Goal: Information Seeking & Learning: Learn about a topic

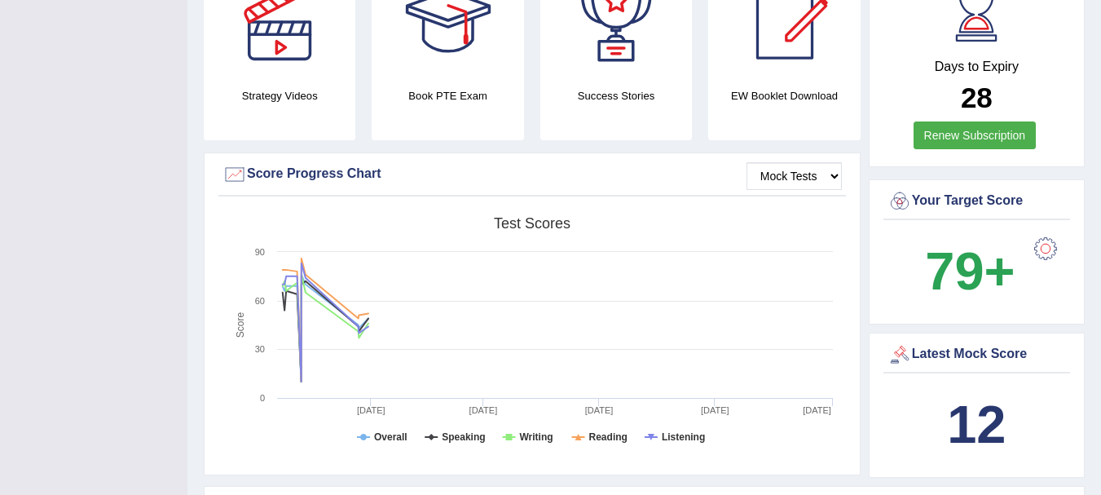
scroll to position [7, 0]
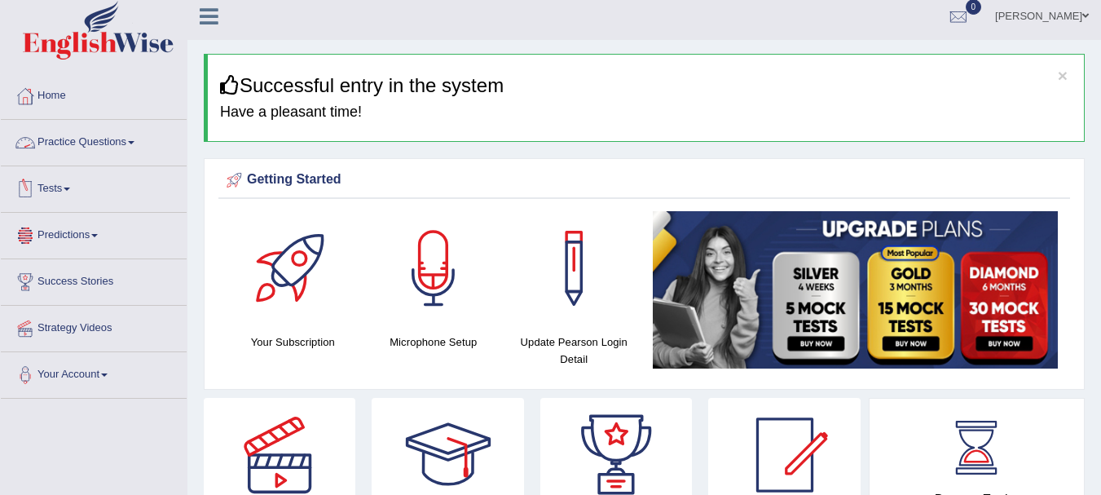
click at [83, 251] on link "Predictions" at bounding box center [94, 233] width 186 height 41
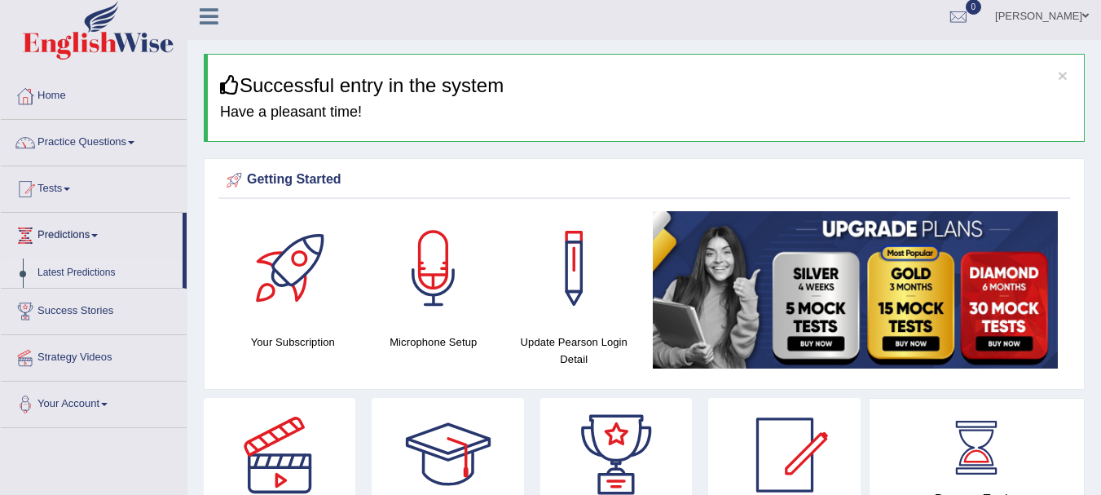
click at [82, 274] on link "Latest Predictions" at bounding box center [106, 272] width 152 height 29
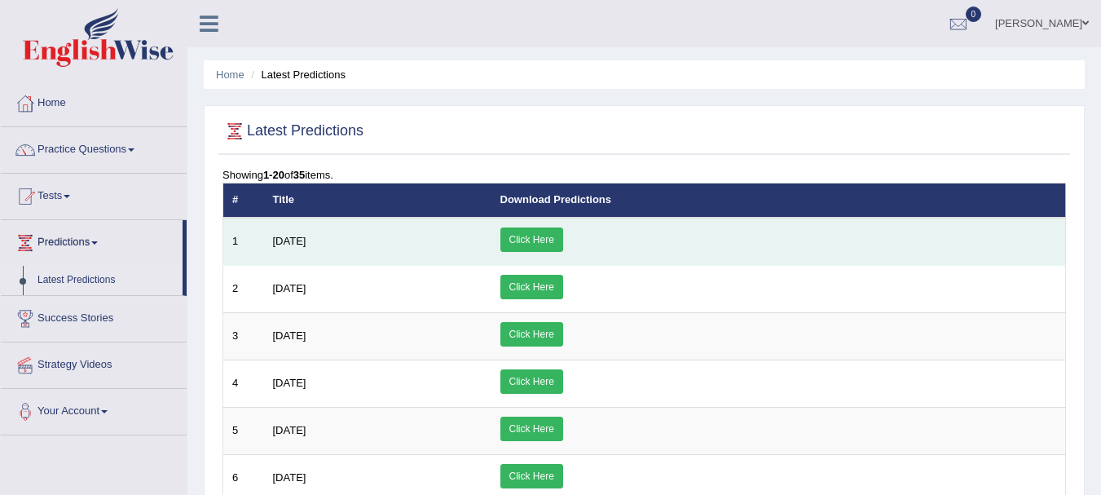
click at [563, 238] on link "Click Here" at bounding box center [531, 239] width 63 height 24
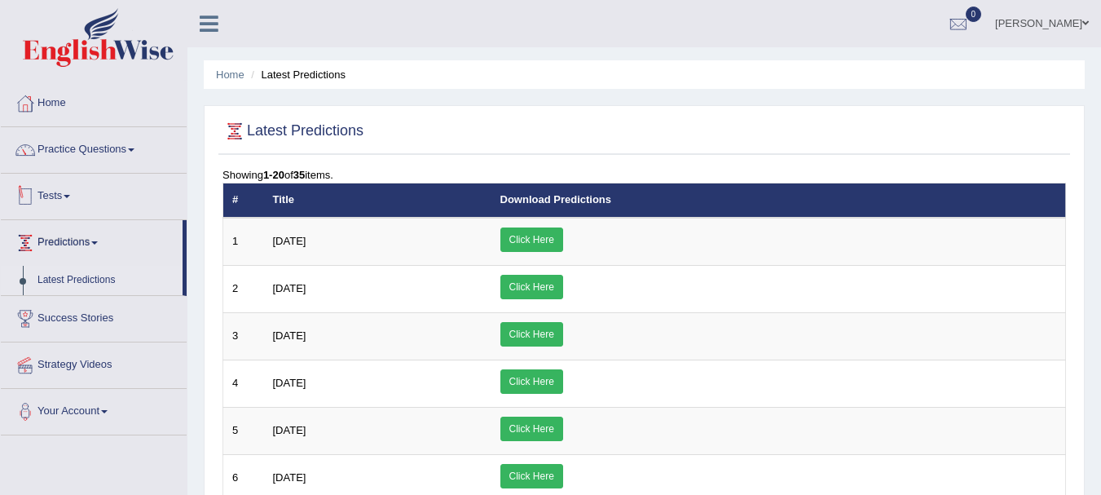
click at [68, 202] on link "Tests" at bounding box center [94, 194] width 186 height 41
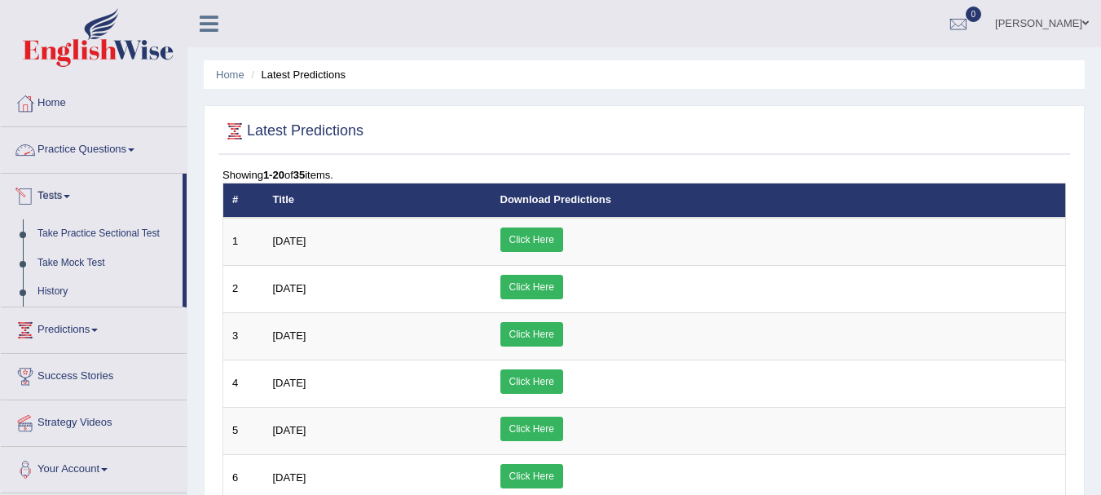
click at [101, 149] on link "Practice Questions" at bounding box center [94, 147] width 186 height 41
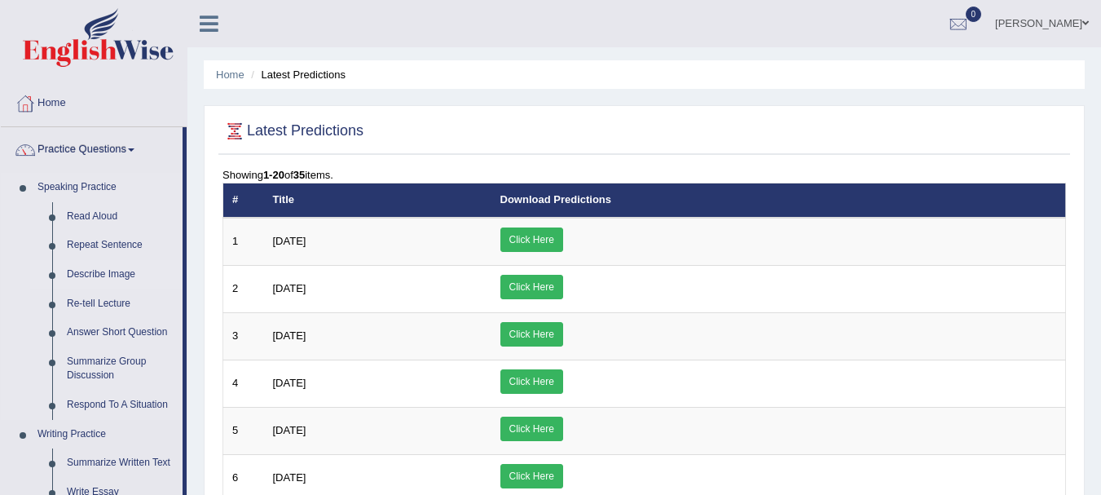
click at [120, 277] on link "Describe Image" at bounding box center [120, 274] width 123 height 29
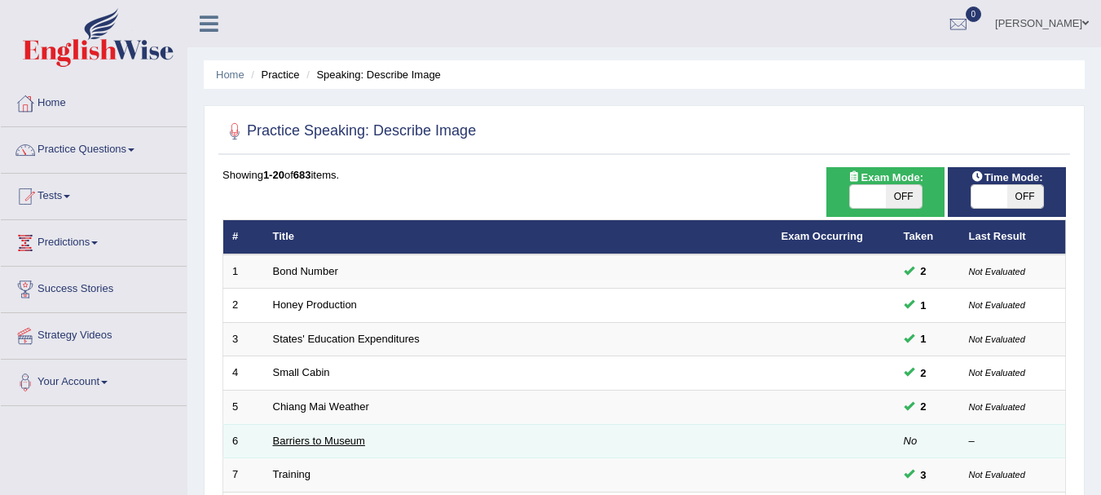
click at [287, 438] on link "Barriers to Museum" at bounding box center [319, 440] width 92 height 12
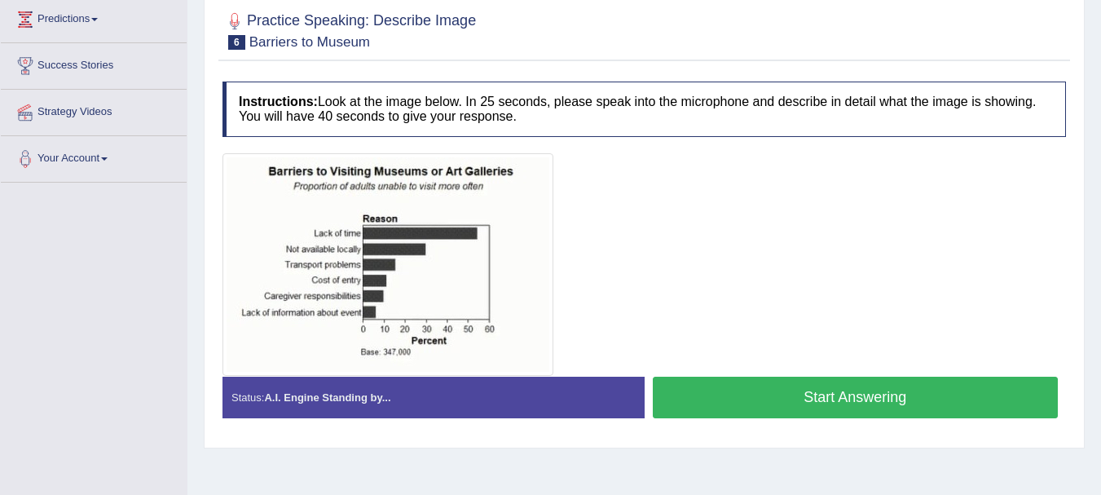
scroll to position [222, 0]
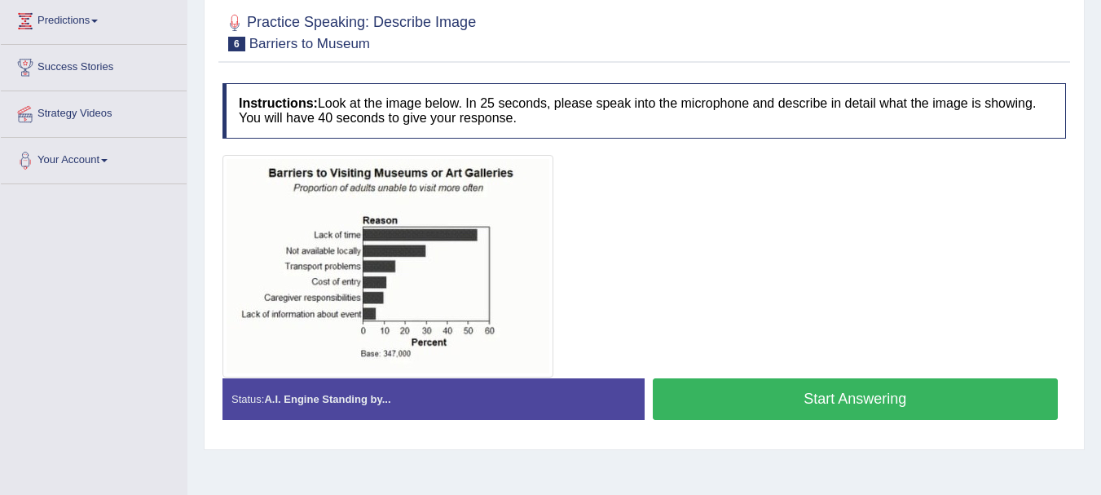
click at [880, 390] on button "Start Answering" at bounding box center [856, 399] width 406 height 42
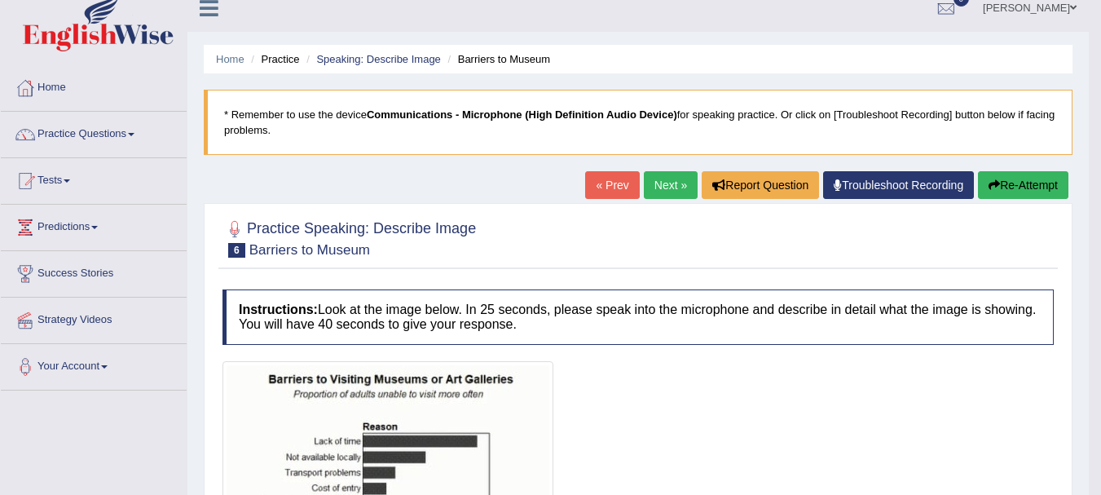
scroll to position [0, 0]
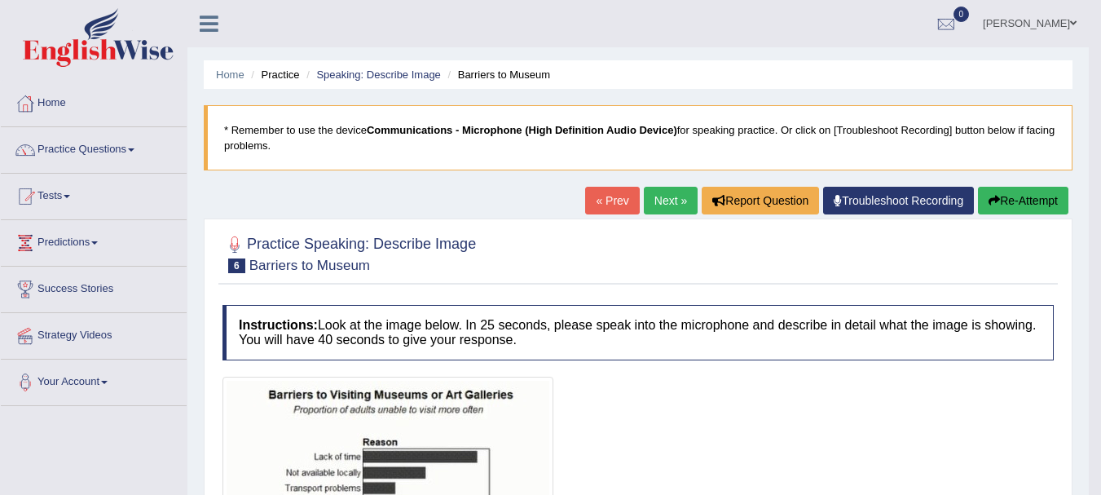
click at [654, 196] on link "Next »" at bounding box center [671, 201] width 54 height 28
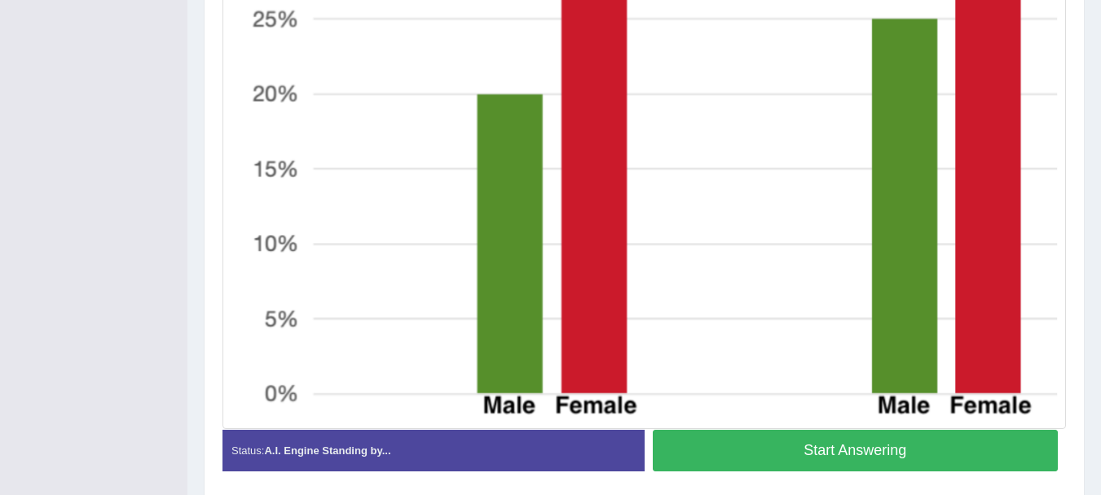
scroll to position [756, 0]
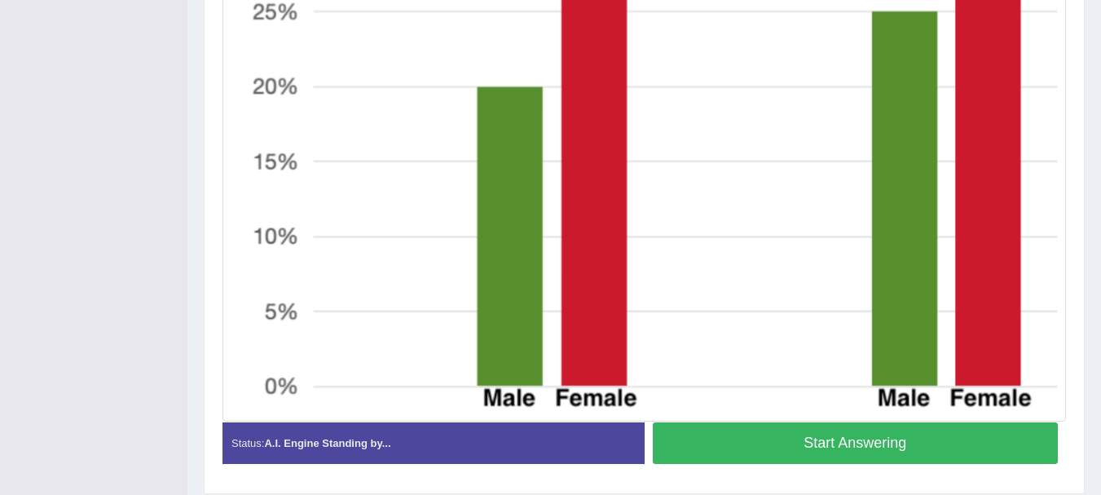
click at [944, 437] on button "Start Answering" at bounding box center [856, 443] width 406 height 42
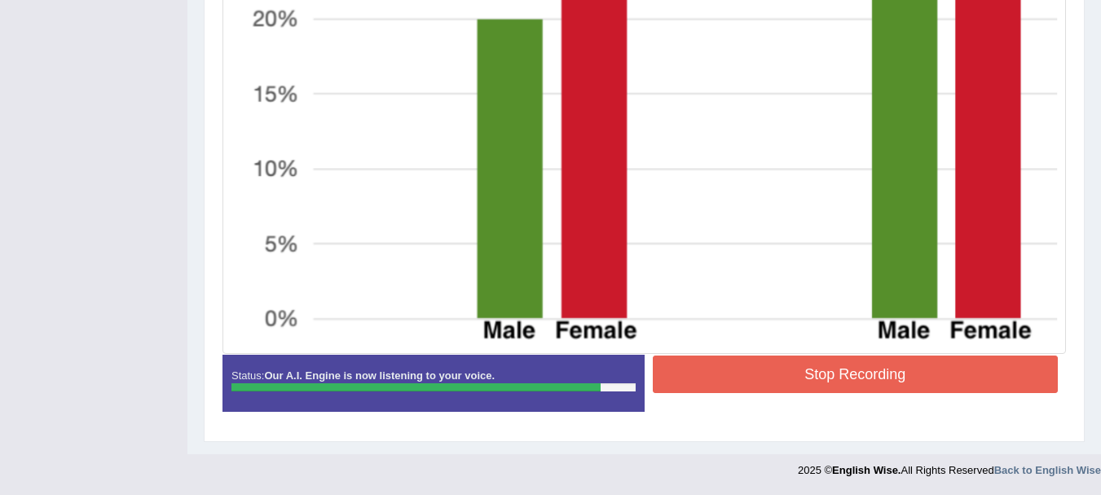
scroll to position [378, 0]
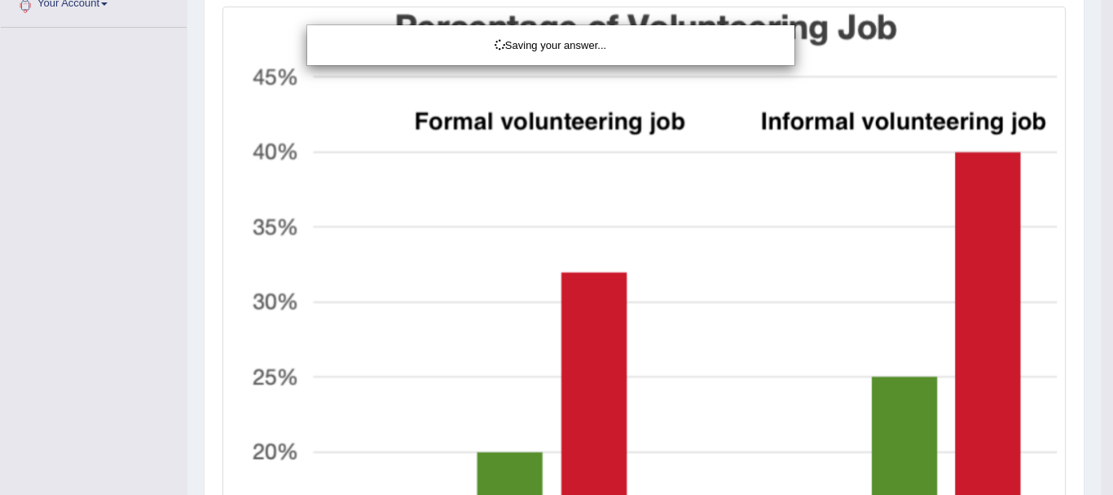
click at [1100, 442] on div "Saving your answer..." at bounding box center [556, 247] width 1113 height 495
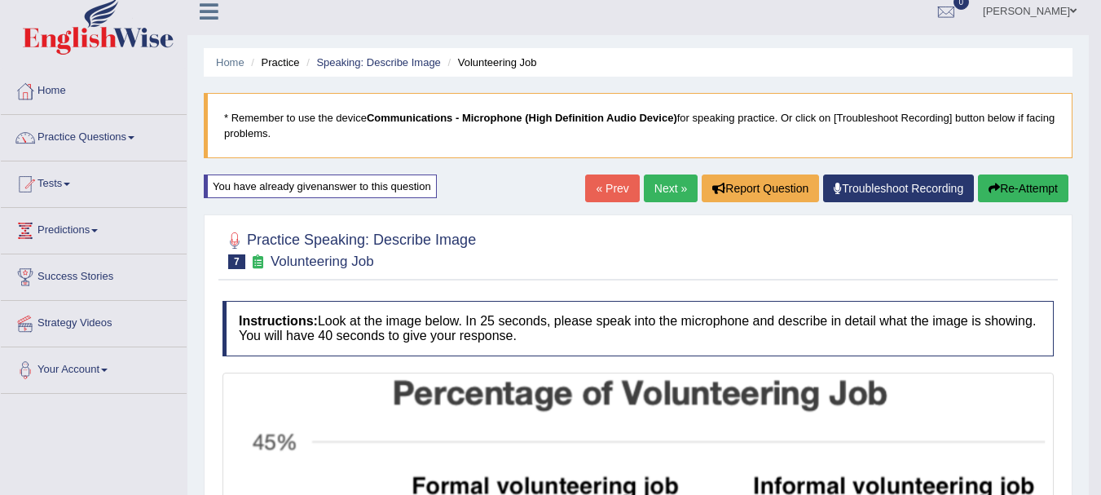
scroll to position [0, 0]
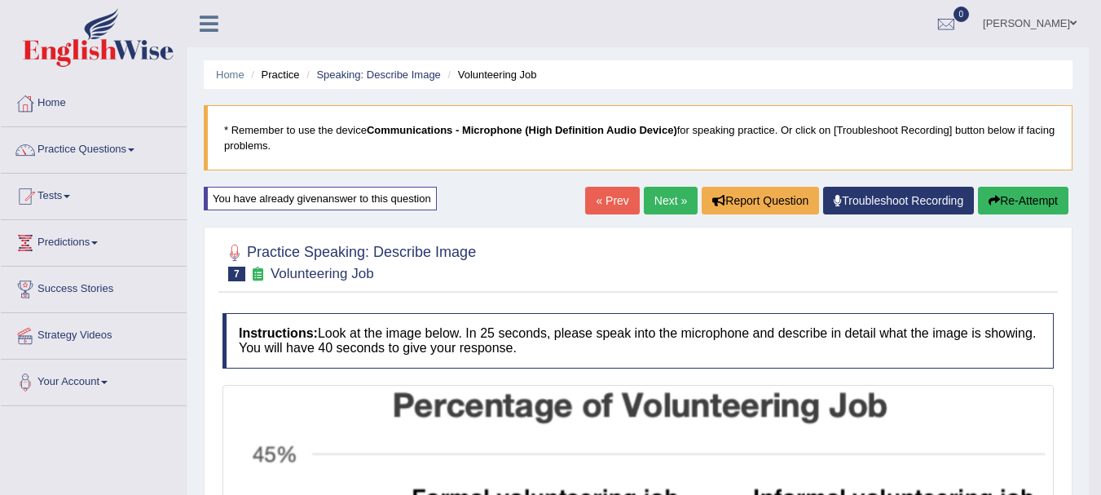
click at [663, 204] on link "Next »" at bounding box center [671, 201] width 54 height 28
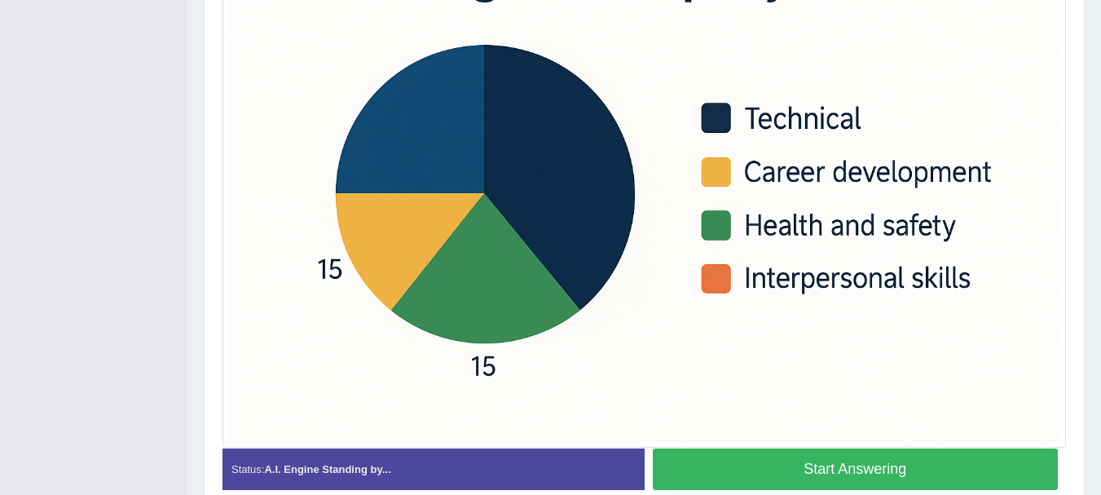
scroll to position [516, 0]
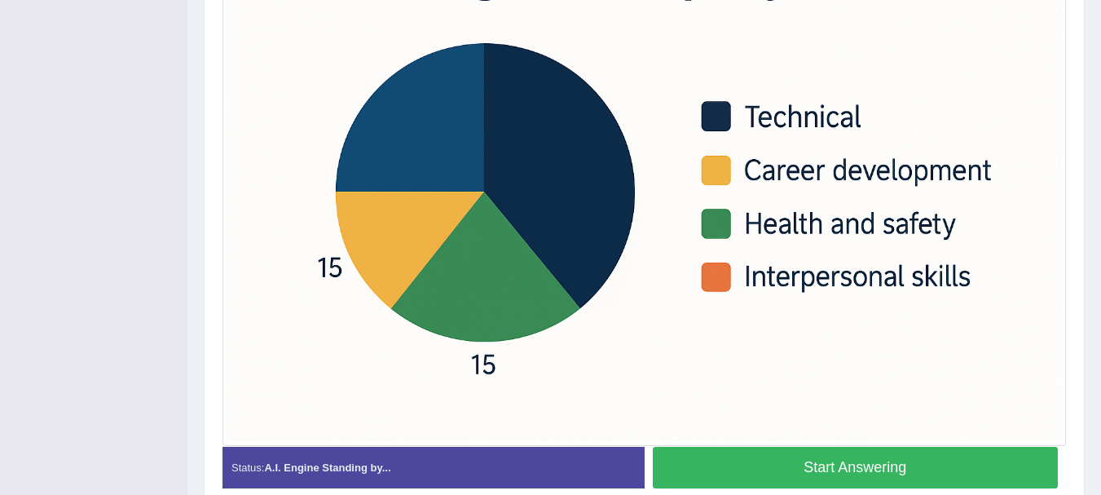
drag, startPoint x: 0, startPoint y: 0, endPoint x: 1106, endPoint y: 394, distance: 1174.2
click at [953, 472] on button "Start Answering" at bounding box center [856, 468] width 406 height 42
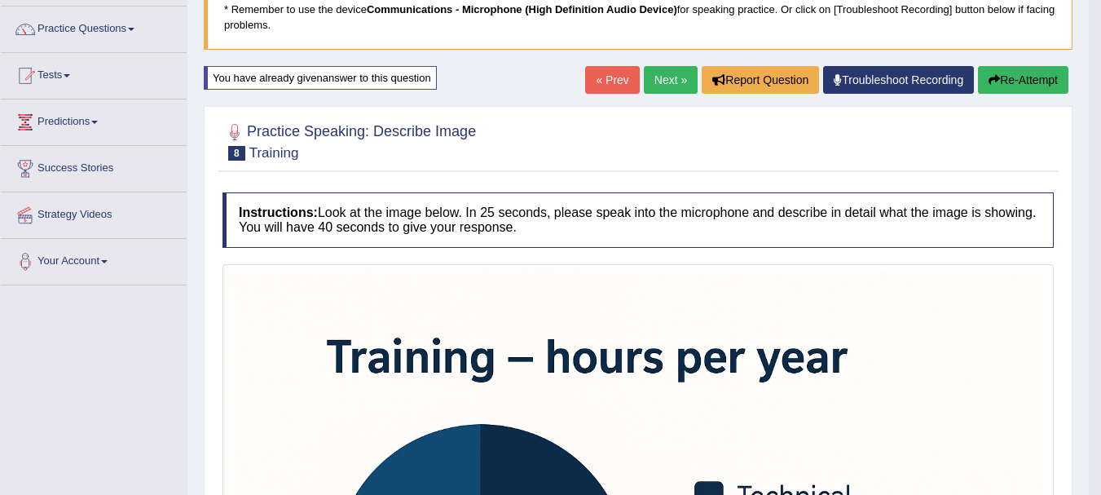
scroll to position [52, 0]
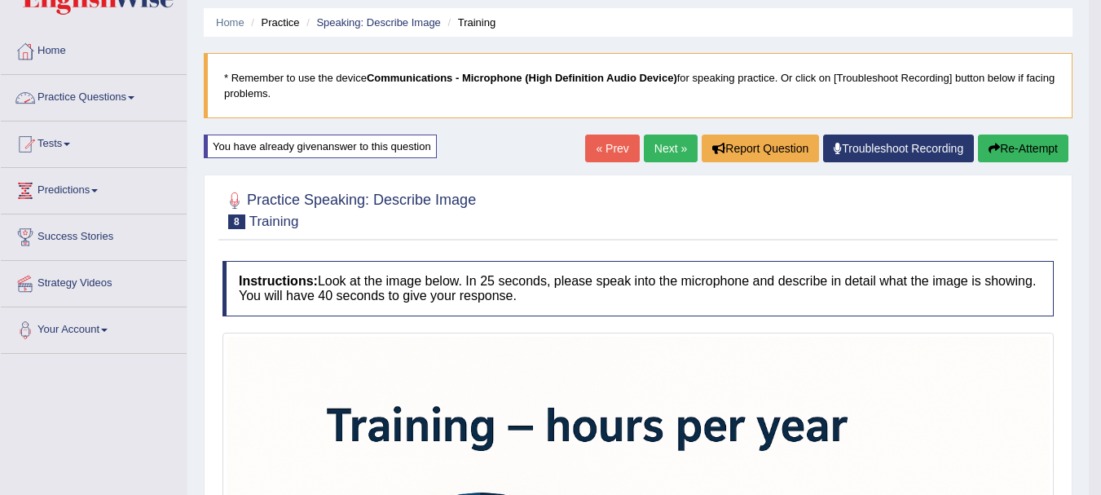
click at [146, 96] on link "Practice Questions" at bounding box center [94, 95] width 186 height 41
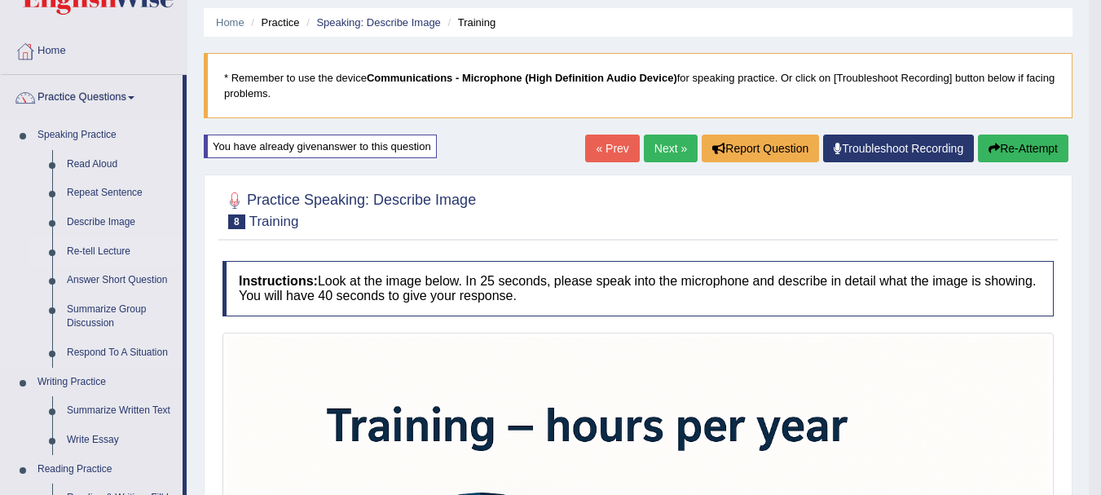
click at [108, 245] on link "Re-tell Lecture" at bounding box center [120, 251] width 123 height 29
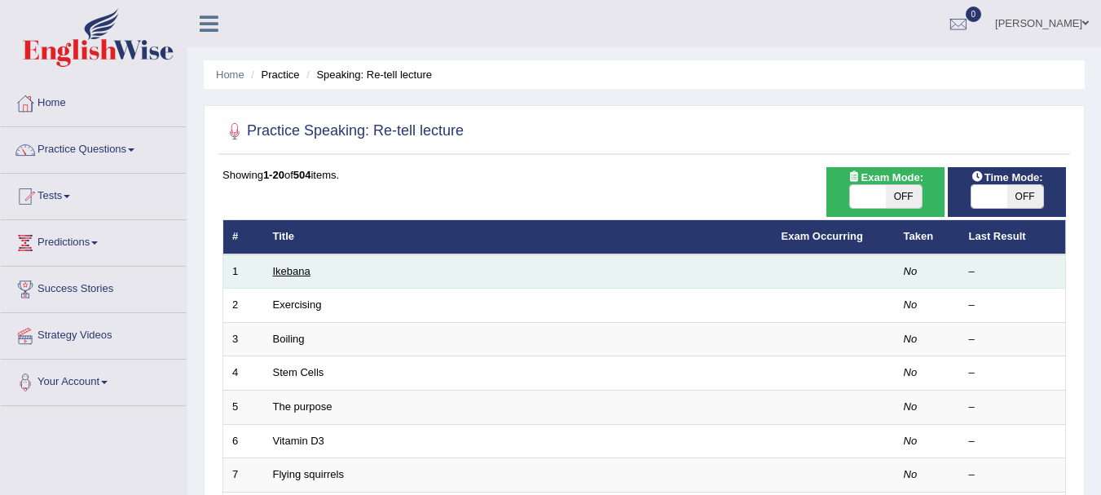
click at [286, 268] on link "Ikebana" at bounding box center [291, 271] width 37 height 12
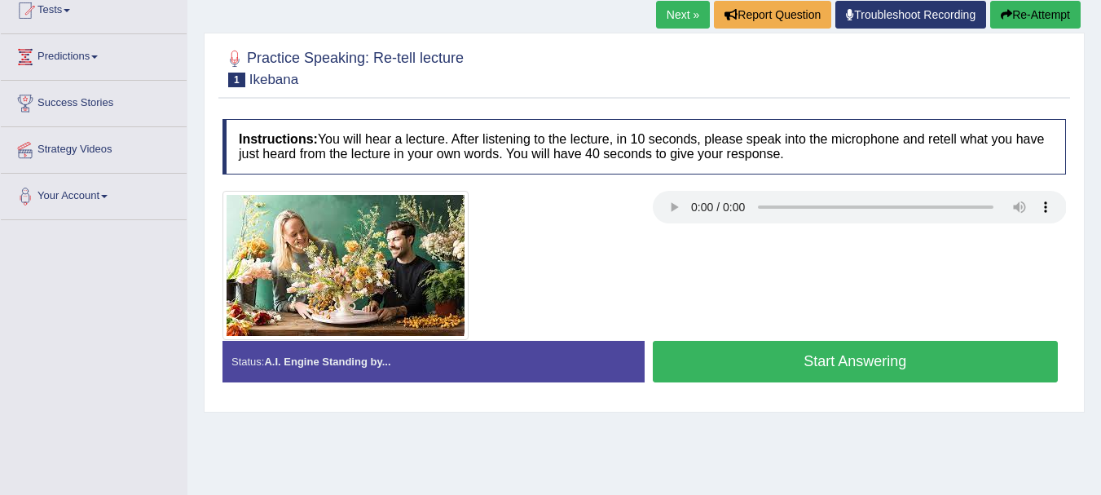
scroll to position [189, 0]
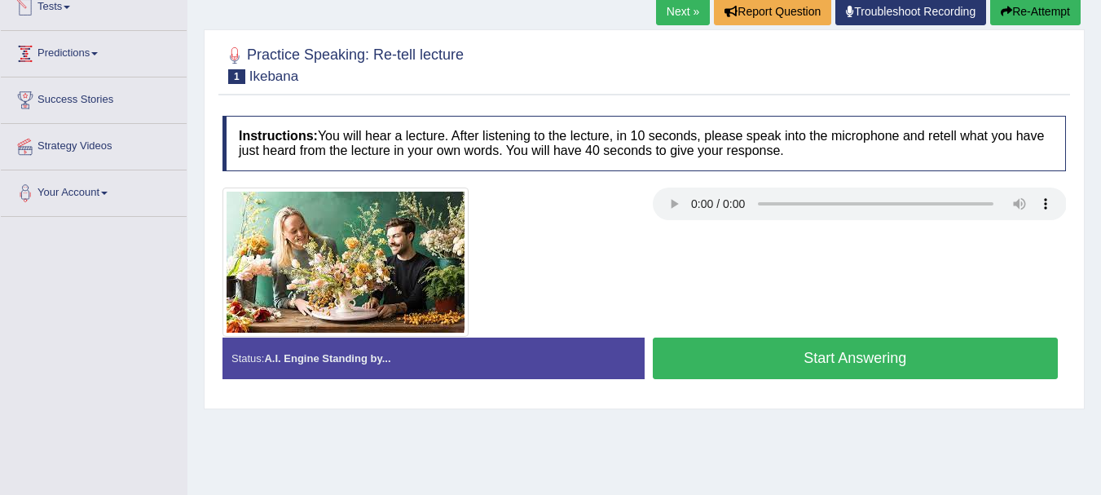
click at [119, 7] on link "Tests" at bounding box center [94, 5] width 186 height 41
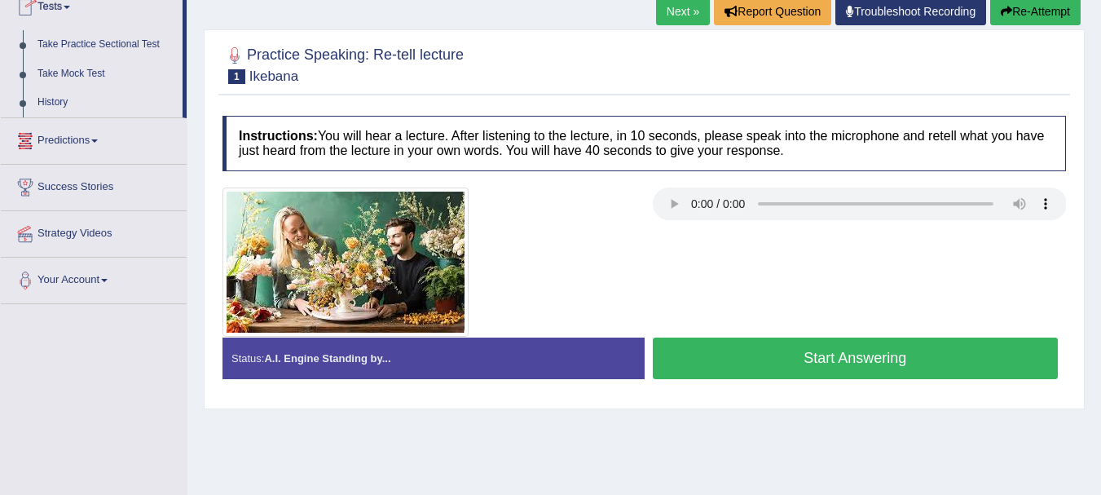
click at [119, 7] on link "Tests" at bounding box center [92, 5] width 182 height 41
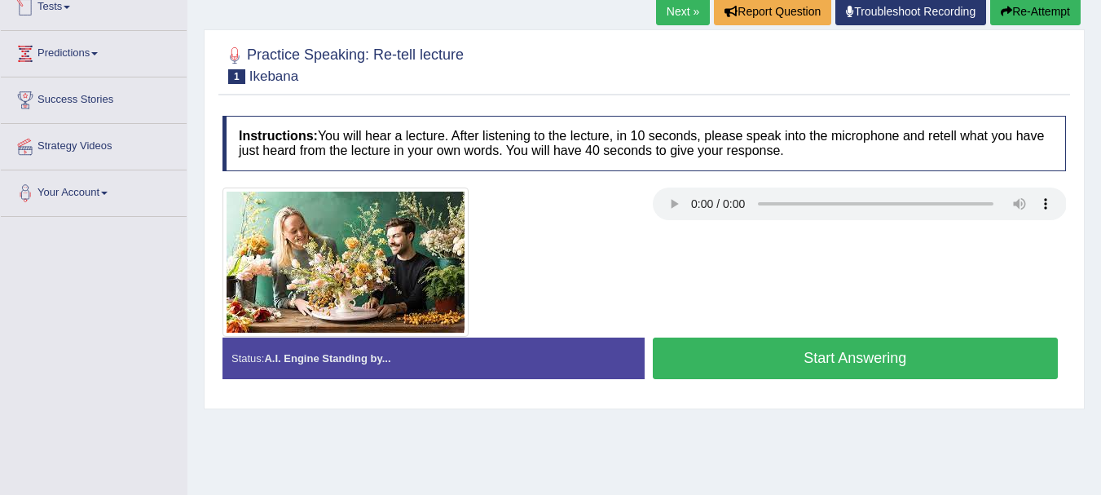
click at [271, 16] on div "Home Practice Speaking: Re-tell lecture Ikebana * Remember to use the device Co…" at bounding box center [644, 218] width 914 height 815
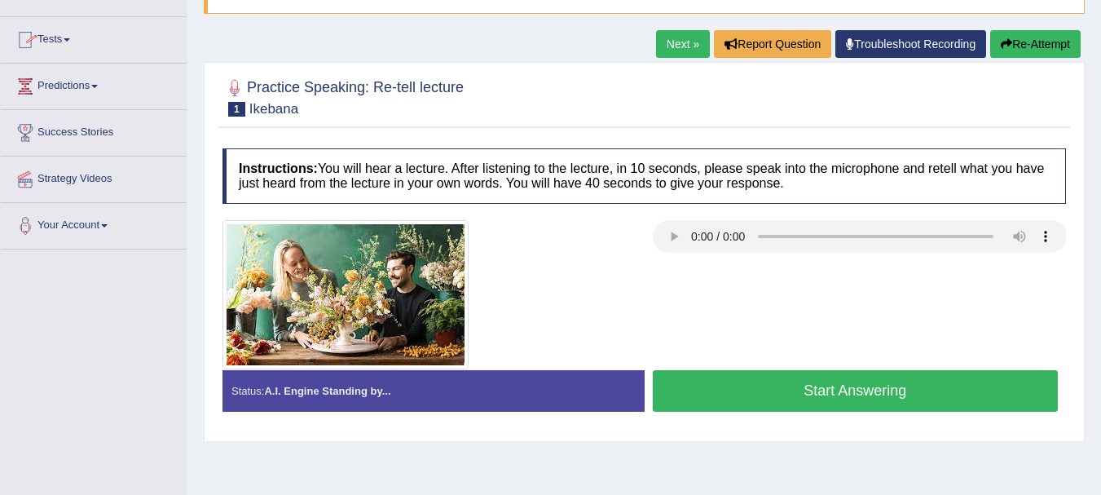
scroll to position [124, 0]
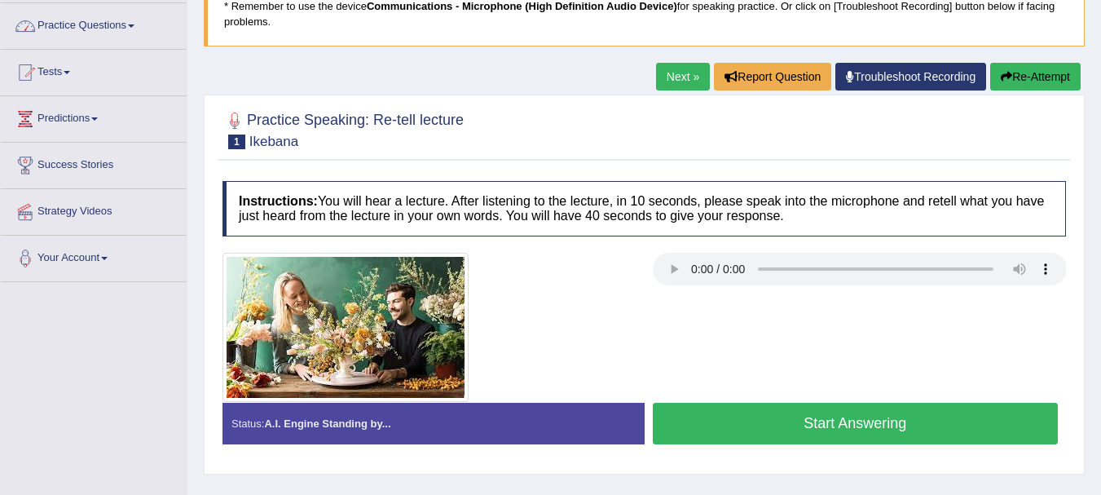
click at [165, 36] on link "Practice Questions" at bounding box center [94, 23] width 186 height 41
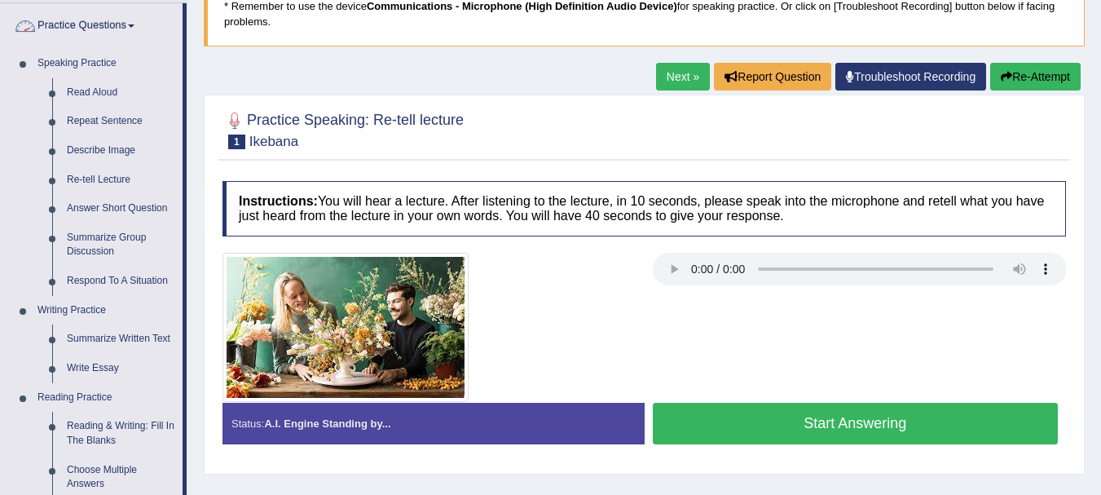
click at [143, 24] on link "Practice Questions" at bounding box center [92, 23] width 182 height 41
